Goal: Transaction & Acquisition: Purchase product/service

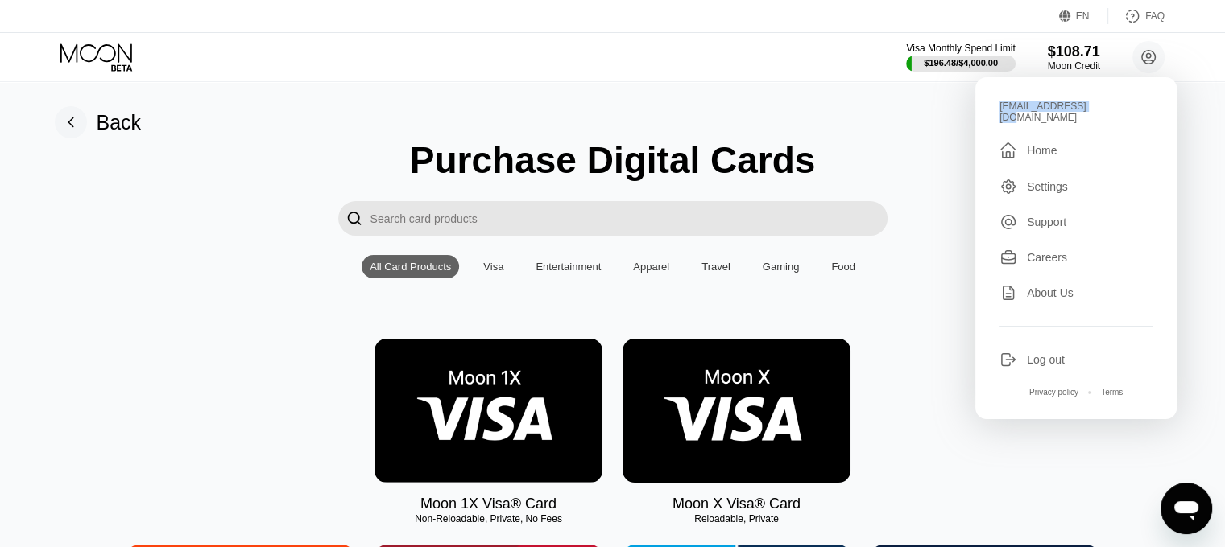
click at [496, 457] on img at bounding box center [488, 411] width 228 height 144
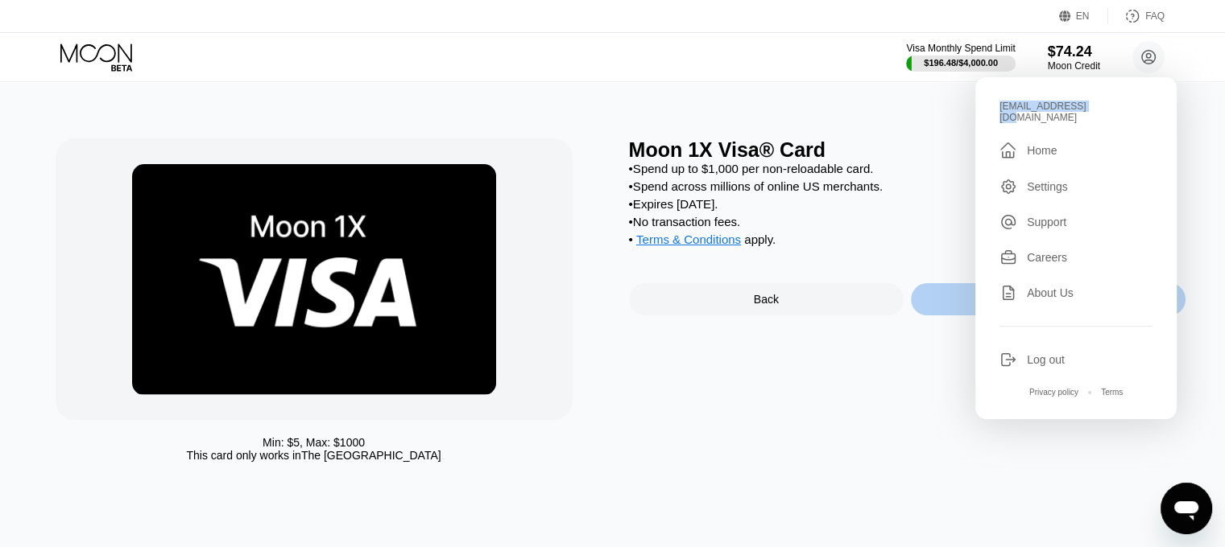
click at [960, 312] on div "Purchase Card Now" at bounding box center [1048, 299] width 275 height 32
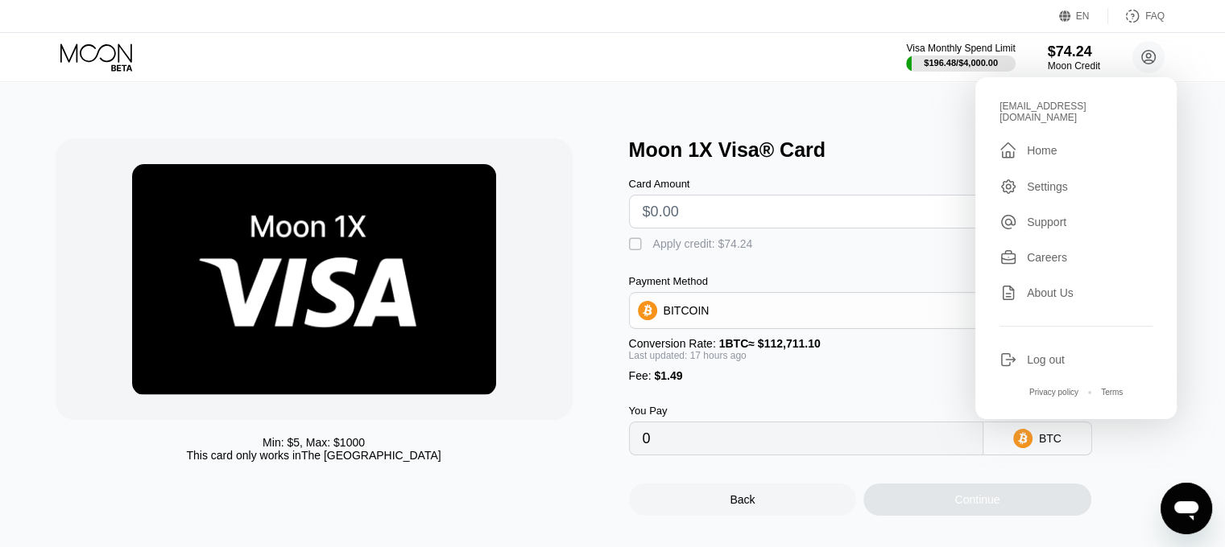
click at [744, 217] on input "text" at bounding box center [806, 212] width 327 height 32
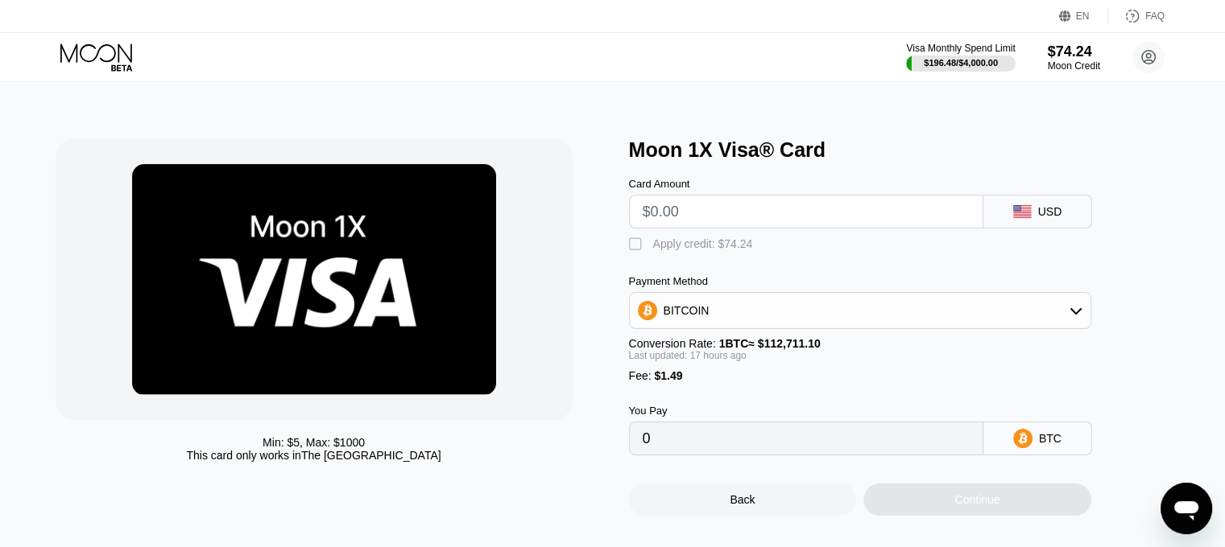
type input "$2"
type input "0.00003092"
type input "$213"
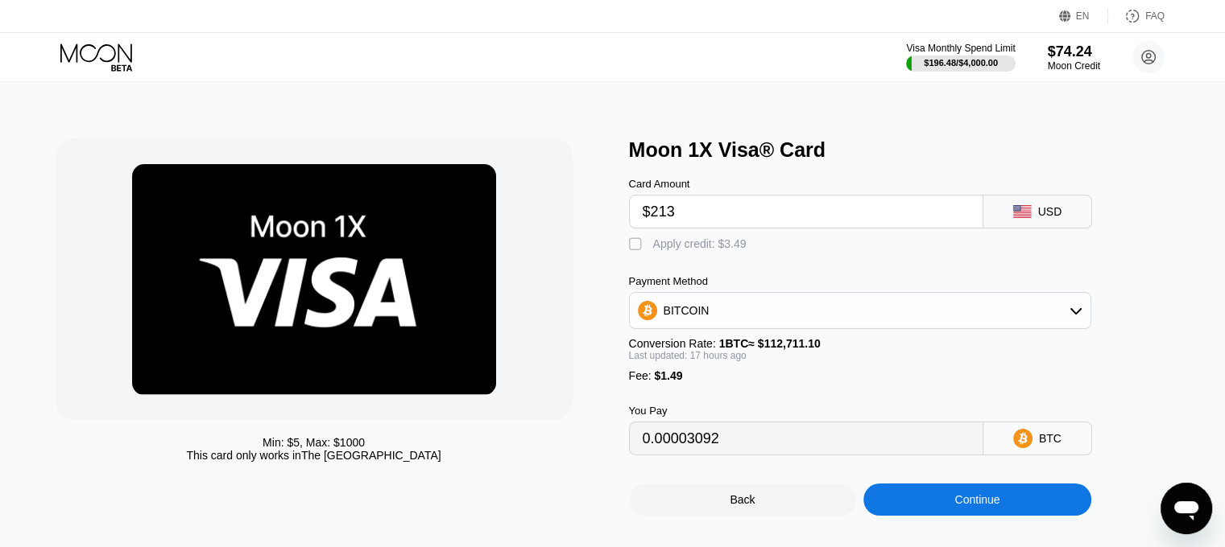
type input "0.00189998"
type input "$2"
type input "0"
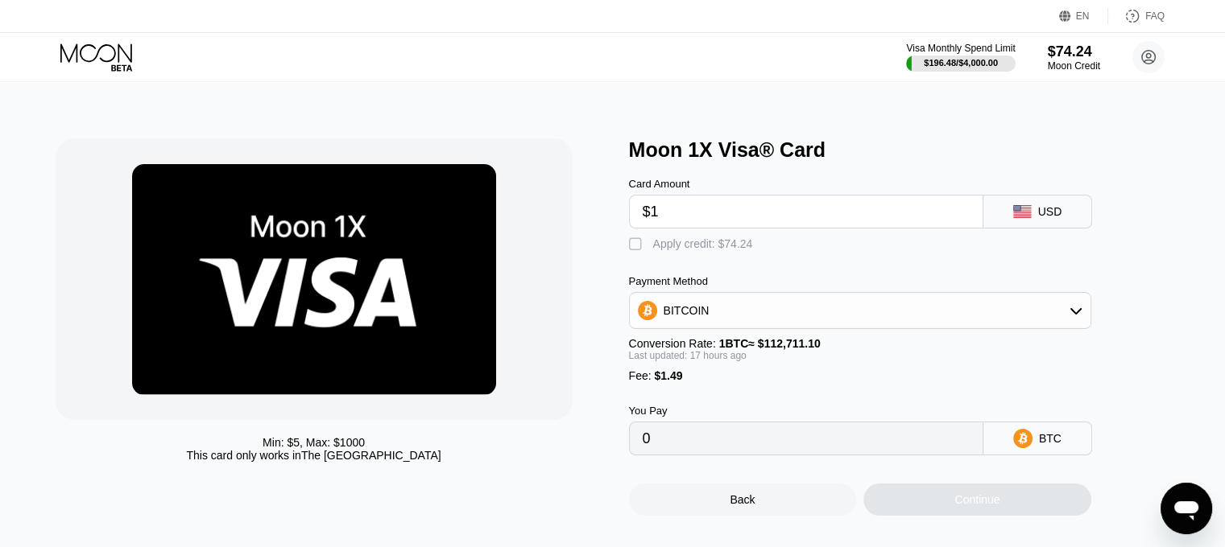
type input "$13"
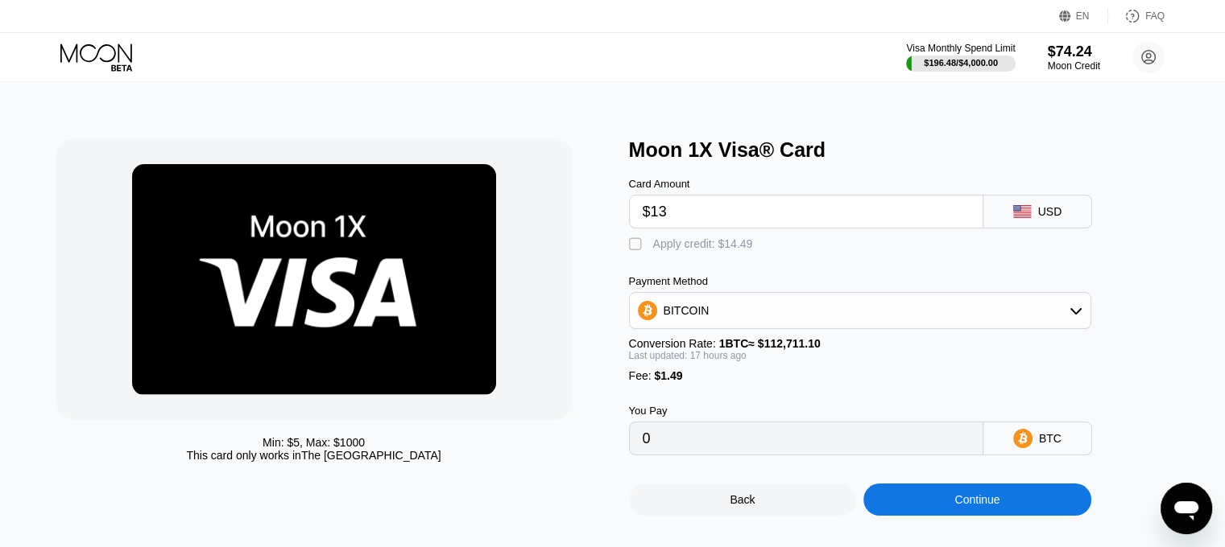
type input "0.00012836"
type input "$13"
click at [719, 250] on div "Apply credit: $14.49" at bounding box center [703, 244] width 100 height 13
type input "0"
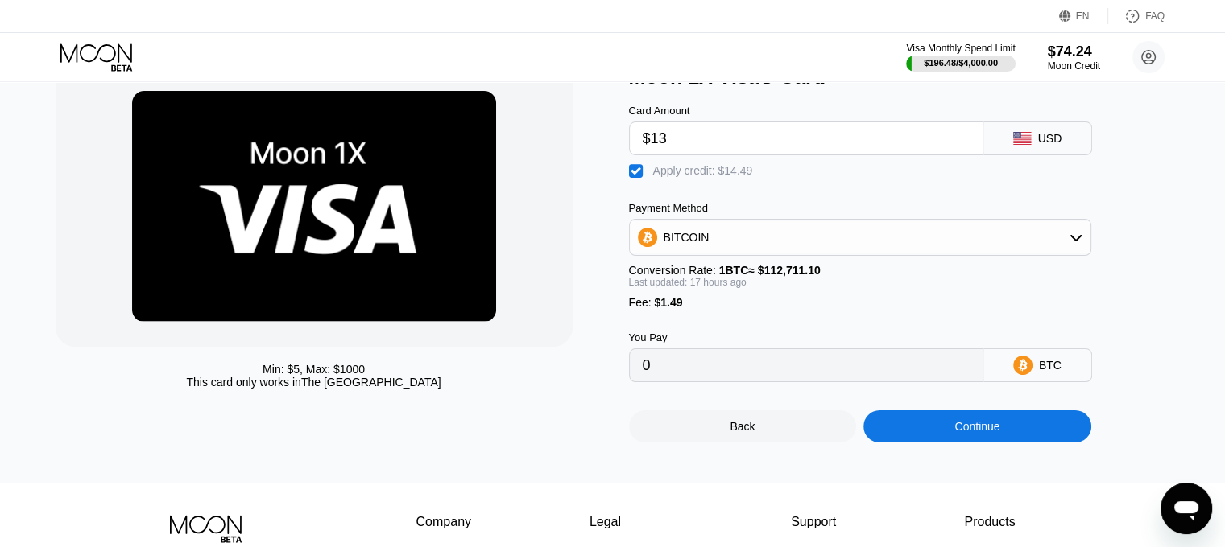
scroll to position [81, 0]
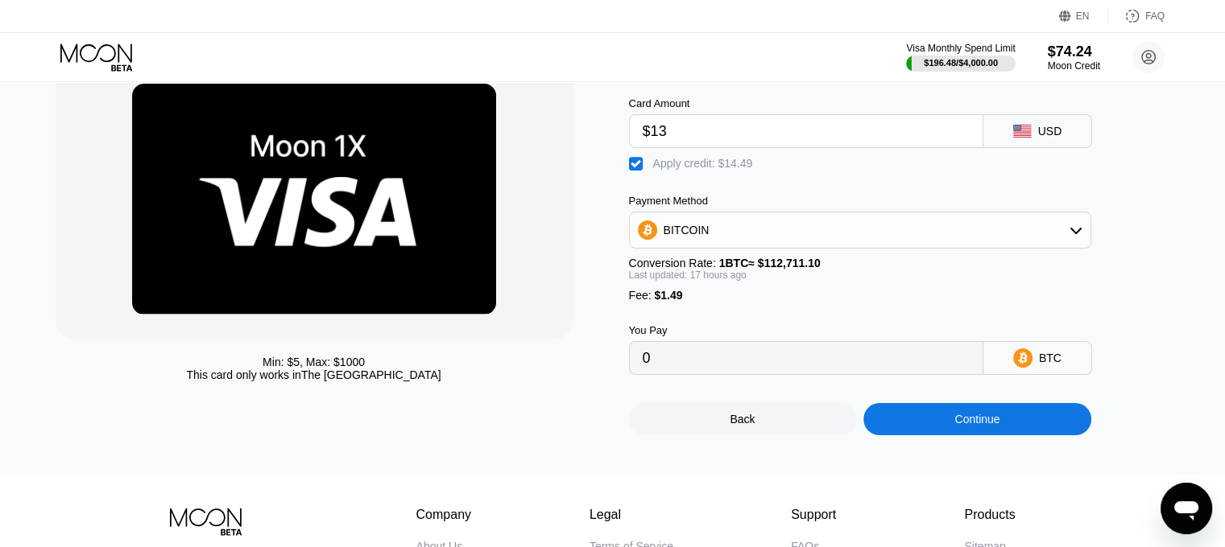
click at [947, 431] on div "Continue" at bounding box center [977, 419] width 228 height 32
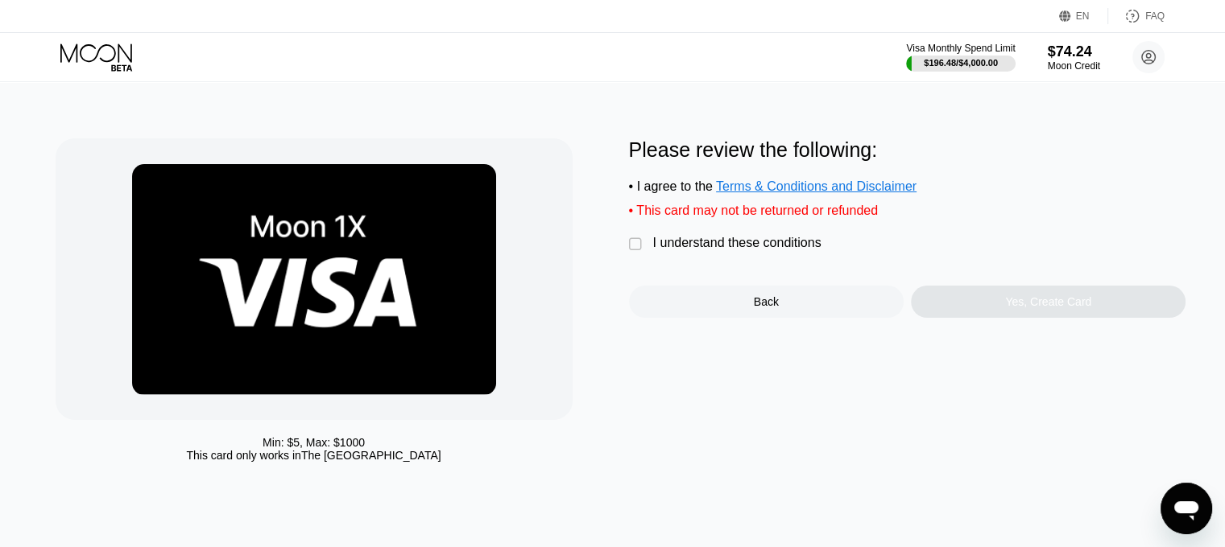
drag, startPoint x: 685, startPoint y: 247, endPoint x: 950, endPoint y: 307, distance: 271.5
click at [686, 246] on div "I understand these conditions" at bounding box center [737, 243] width 168 height 14
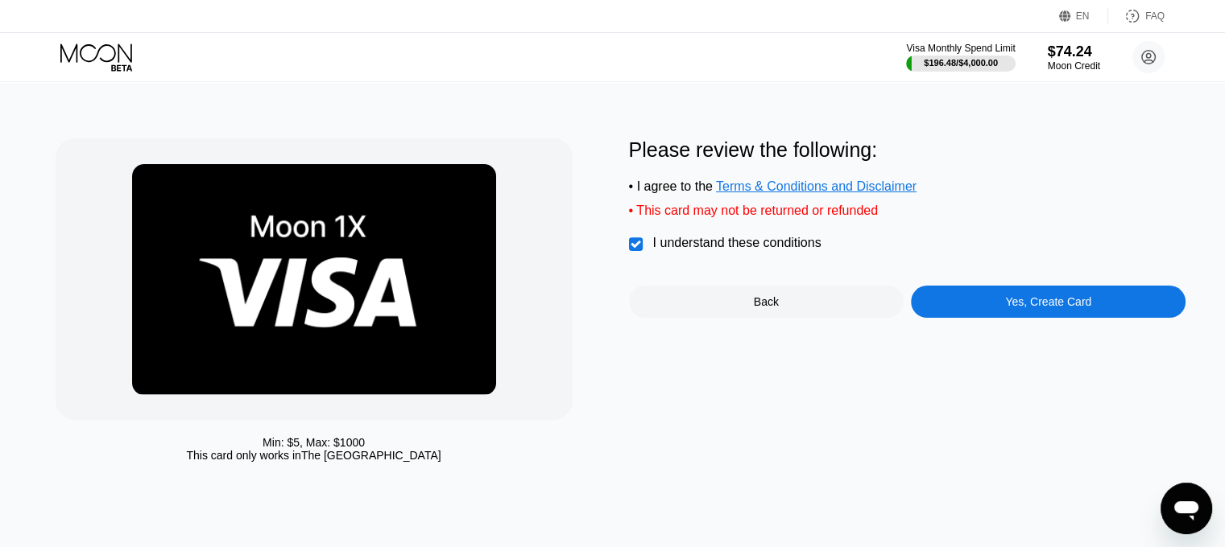
click at [1031, 308] on div "Yes, Create Card" at bounding box center [1048, 301] width 86 height 13
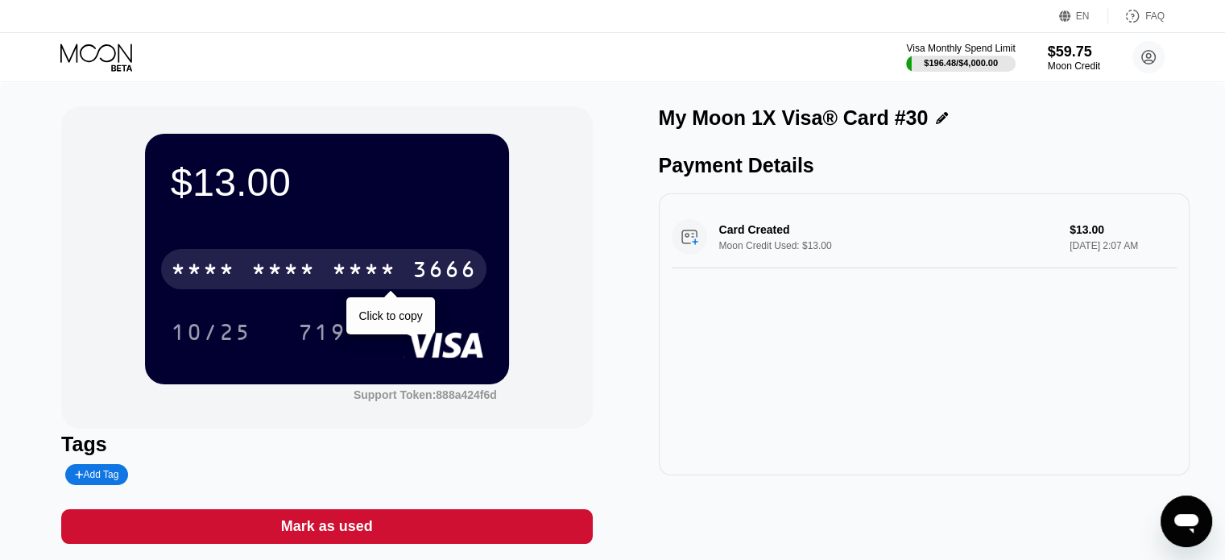
click at [374, 276] on div "* * * *" at bounding box center [364, 271] width 64 height 26
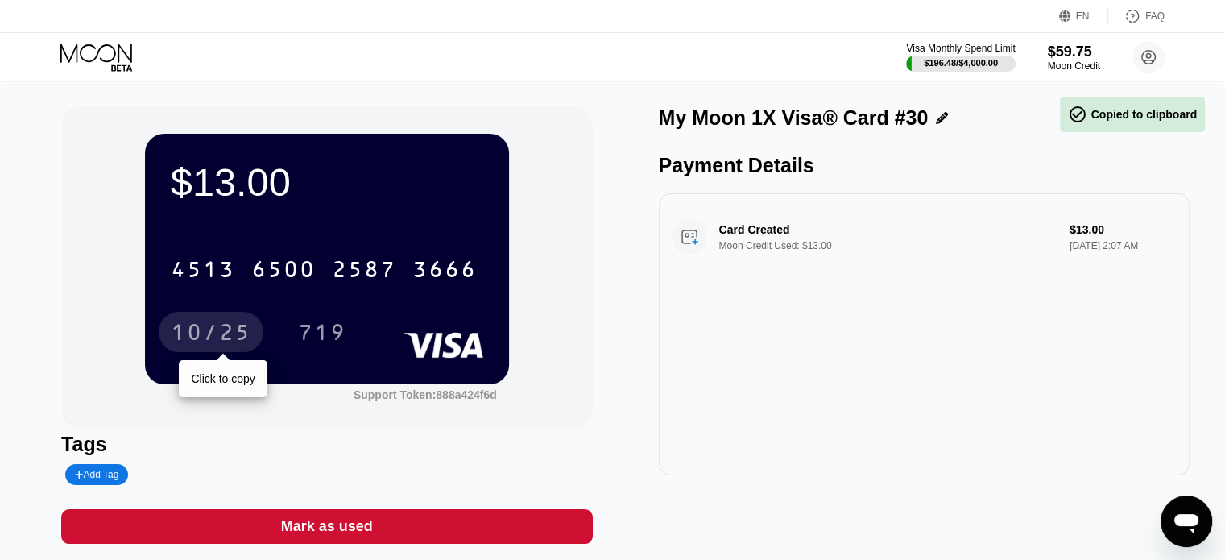
click at [208, 324] on div "10/25" at bounding box center [211, 334] width 81 height 26
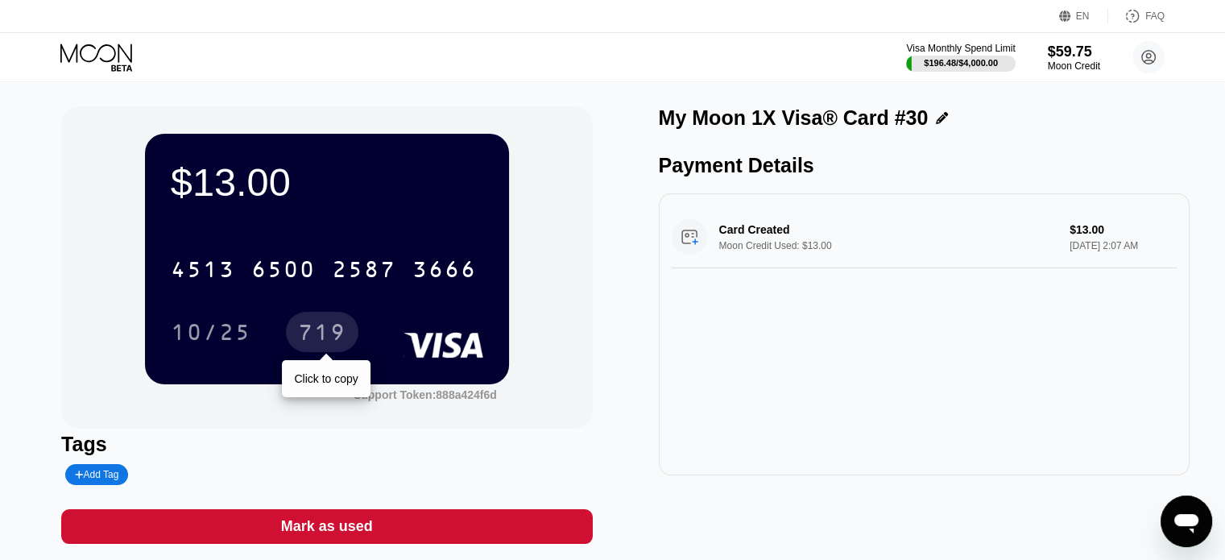
click at [325, 322] on div "719" at bounding box center [322, 332] width 72 height 40
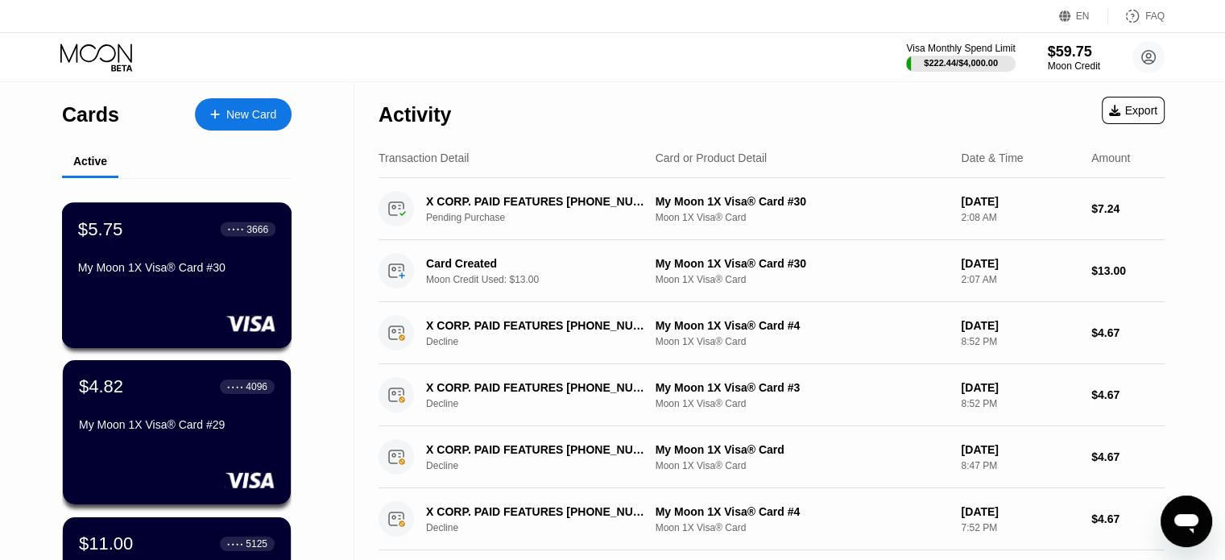
click at [186, 271] on div "My Moon 1X Visa® Card #30" at bounding box center [176, 267] width 197 height 13
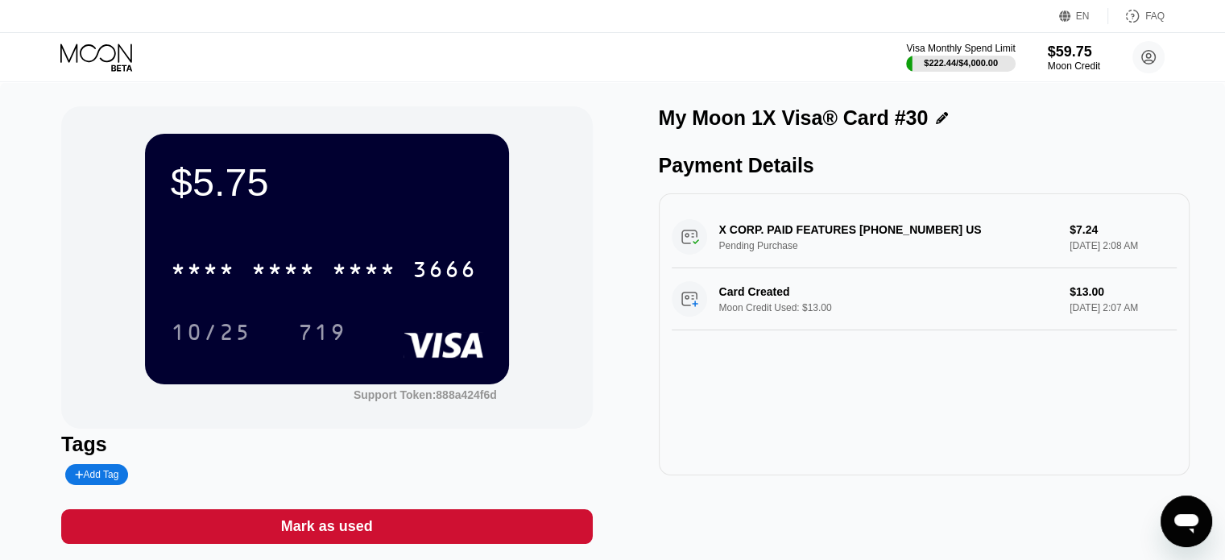
drag, startPoint x: 1060, startPoint y: 242, endPoint x: 1096, endPoint y: 239, distance: 35.5
click at [1096, 239] on div "X CORP. PAID FEATURES +14156978699 US Pending Purchase $7.24 Aug 20, 2025 2:08 …" at bounding box center [923, 237] width 505 height 62
